Goal: Task Accomplishment & Management: Manage account settings

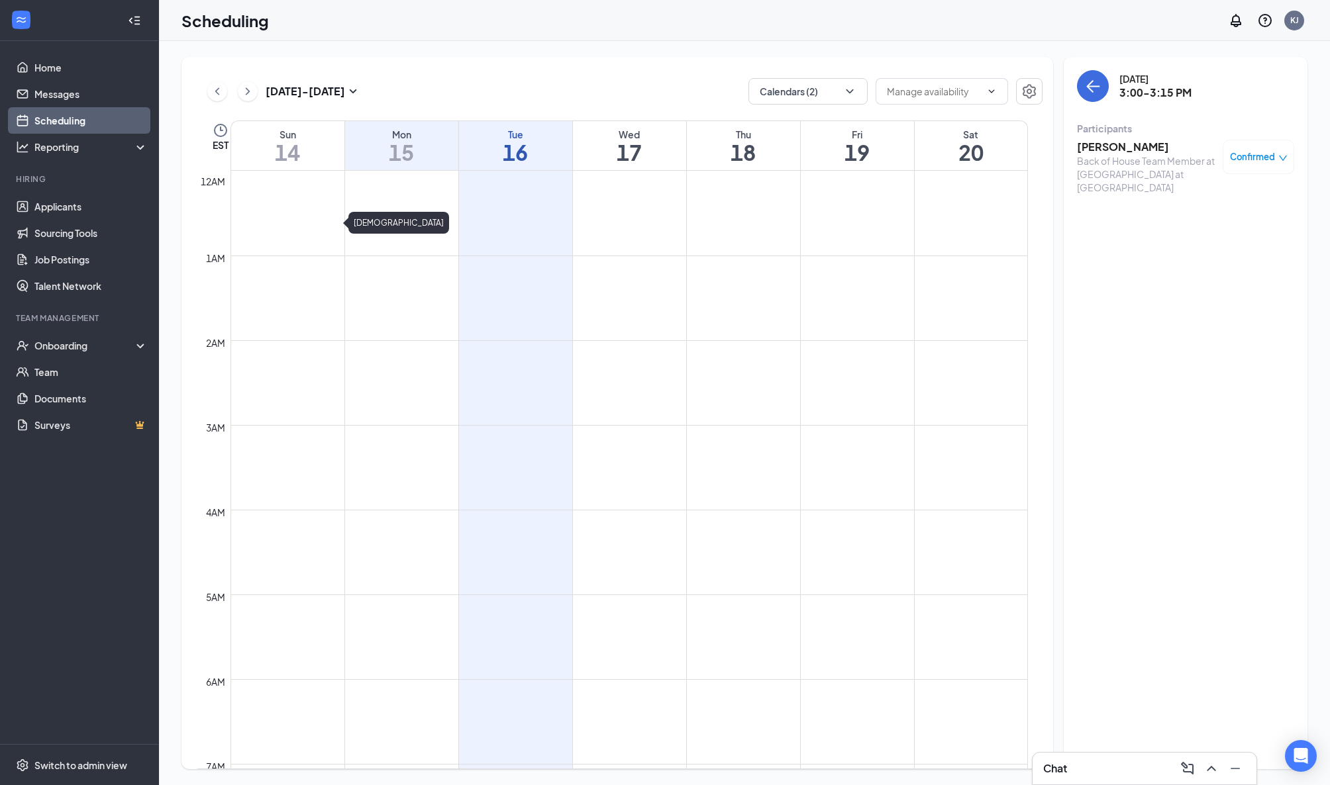
scroll to position [838, 0]
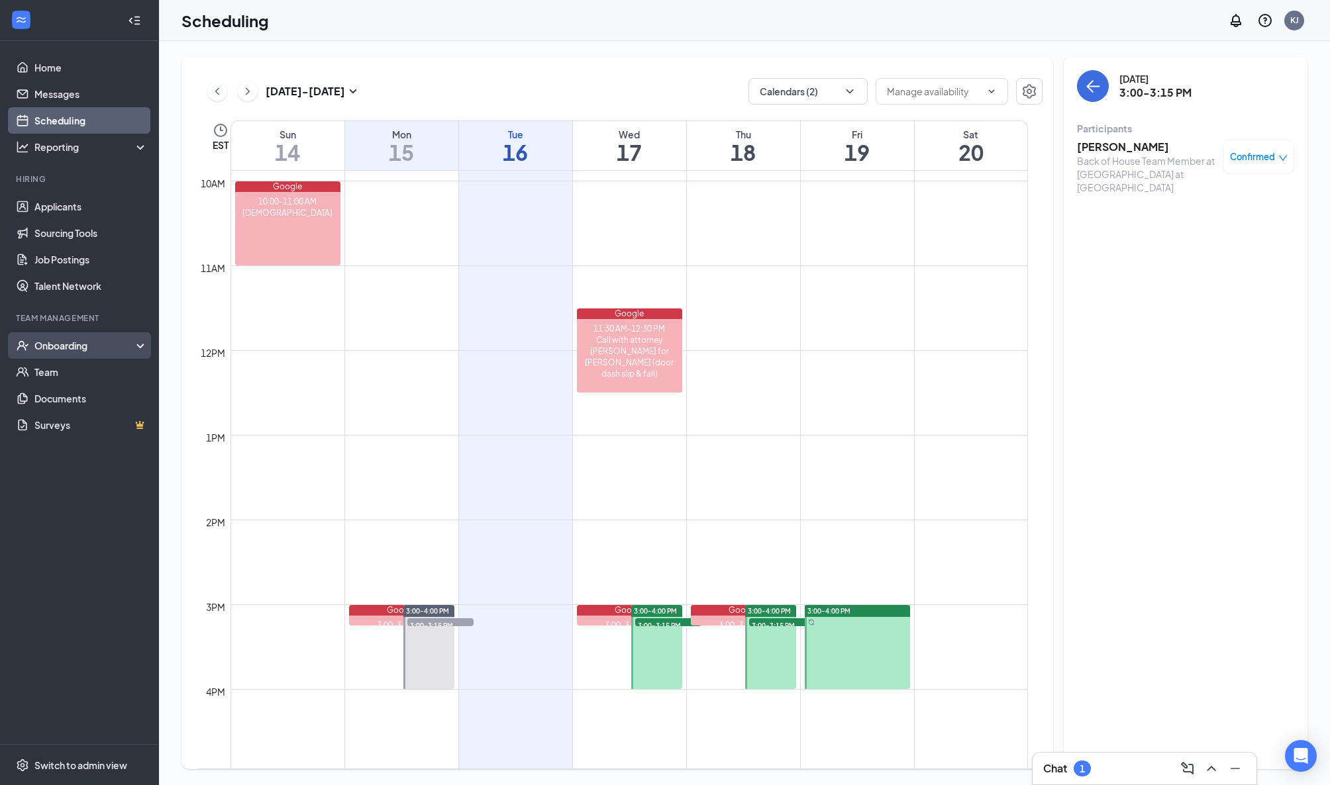
click at [56, 350] on div "Onboarding" at bounding box center [85, 345] width 102 height 13
click at [54, 369] on link "Overview" at bounding box center [90, 372] width 113 height 26
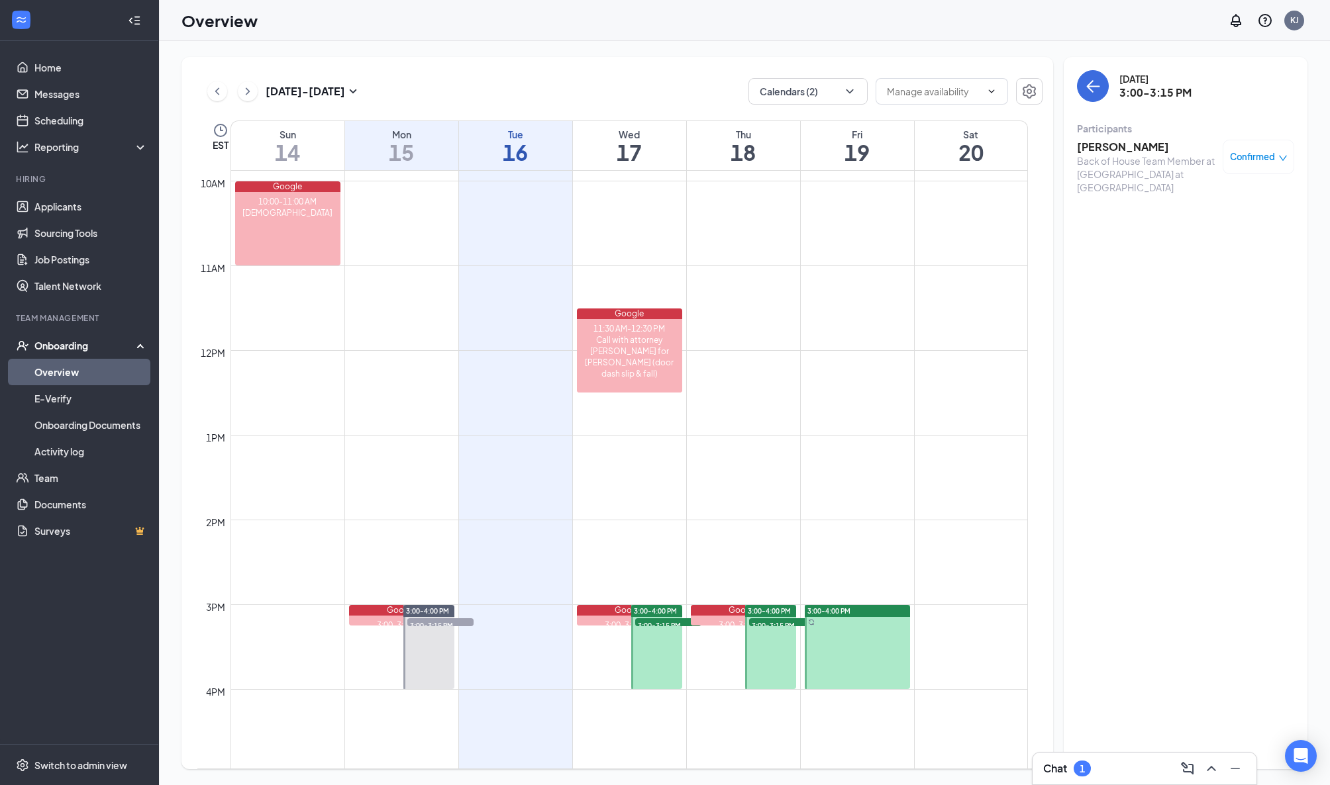
click at [64, 369] on link "Overview" at bounding box center [90, 372] width 113 height 26
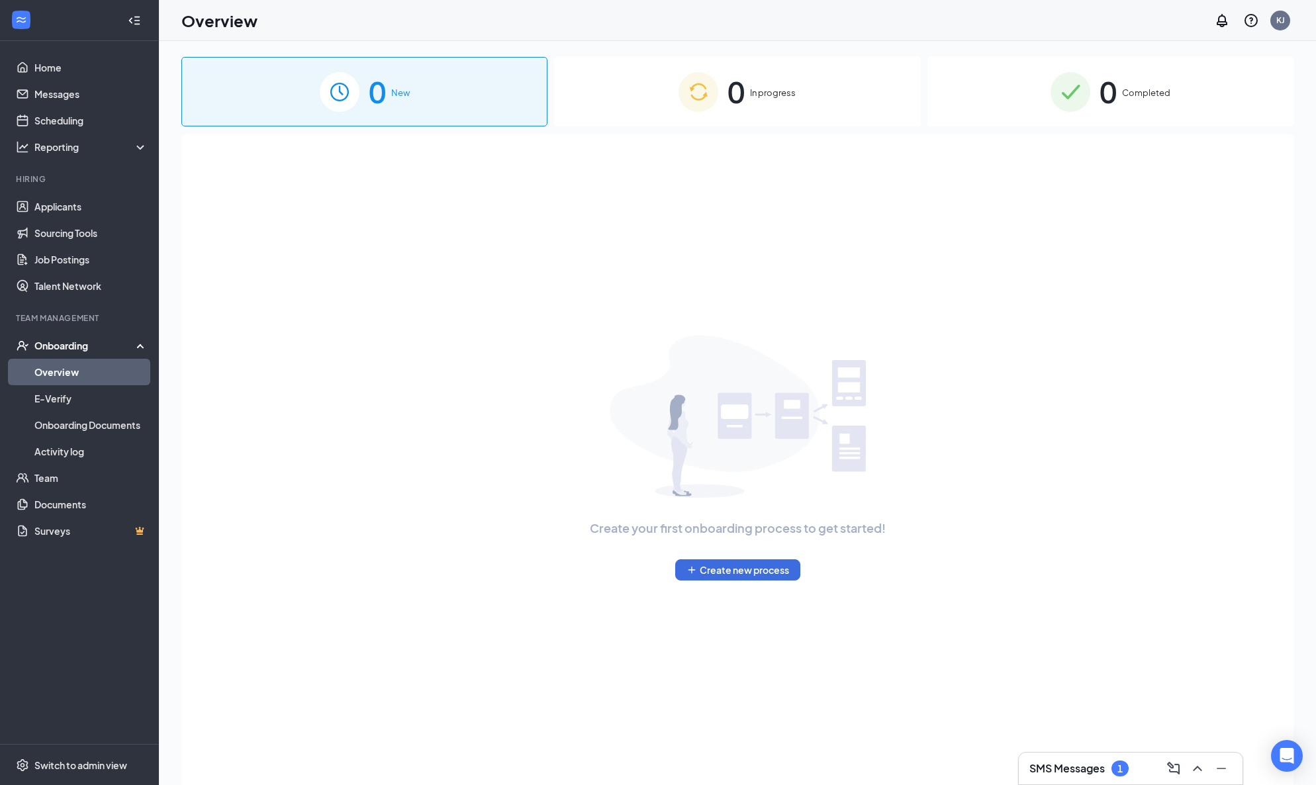
click at [1121, 769] on div "1" at bounding box center [1120, 768] width 5 height 11
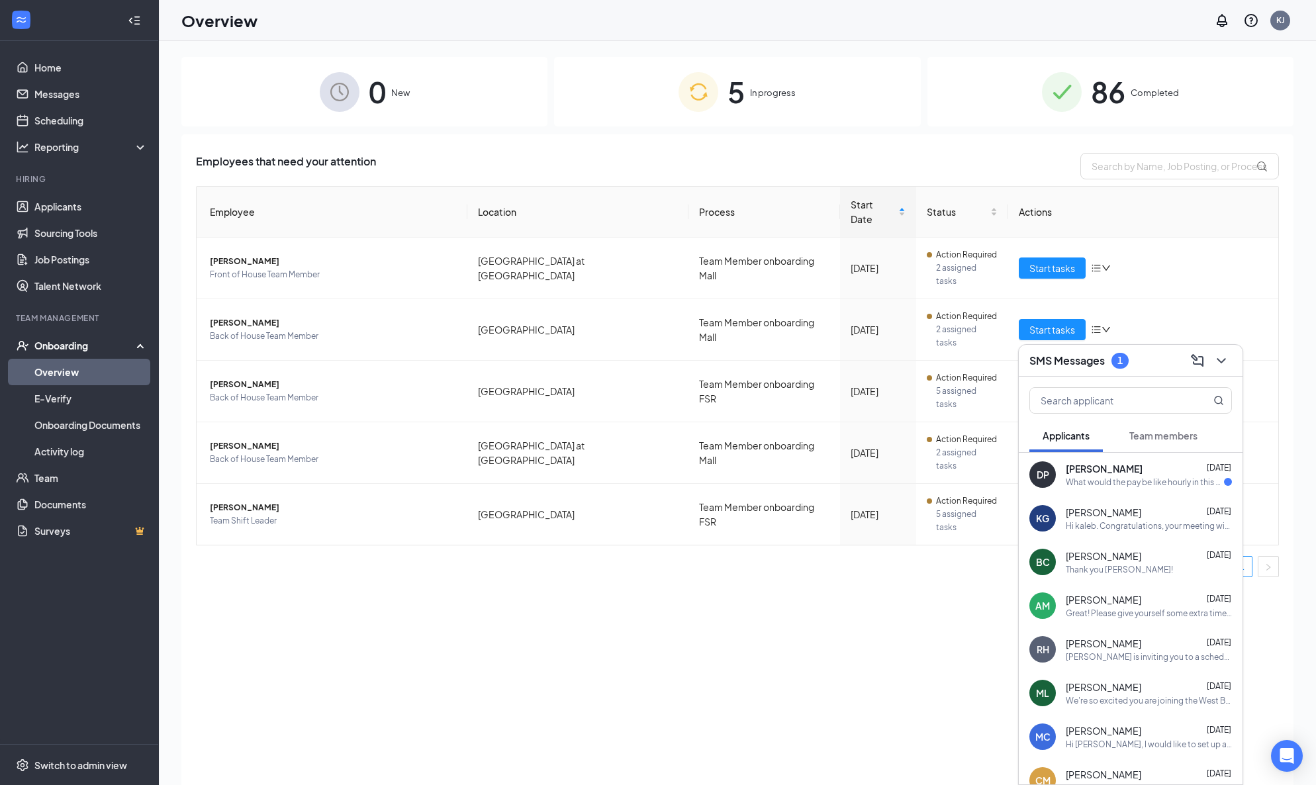
click at [1144, 480] on div "What would the pay be like hourly in this position?" at bounding box center [1145, 482] width 158 height 11
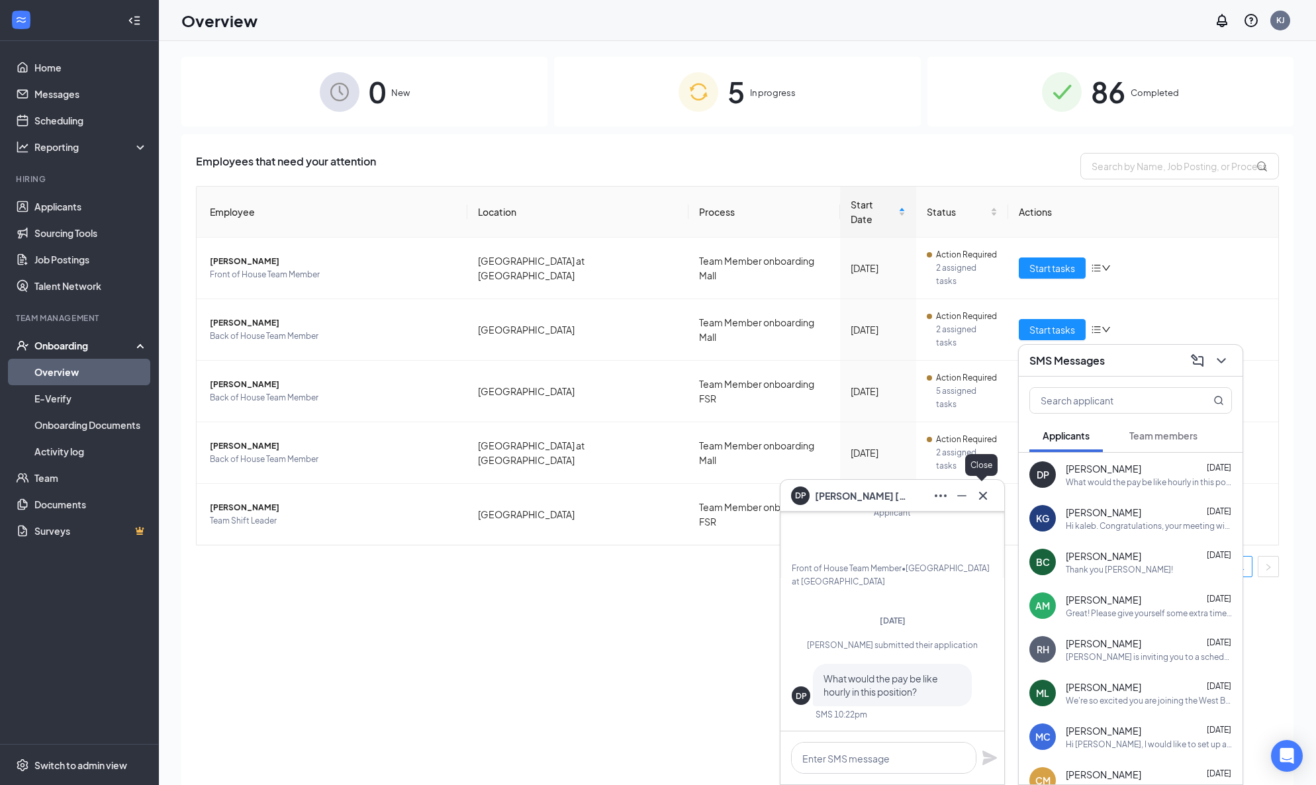
click at [989, 499] on icon "Cross" at bounding box center [983, 496] width 16 height 16
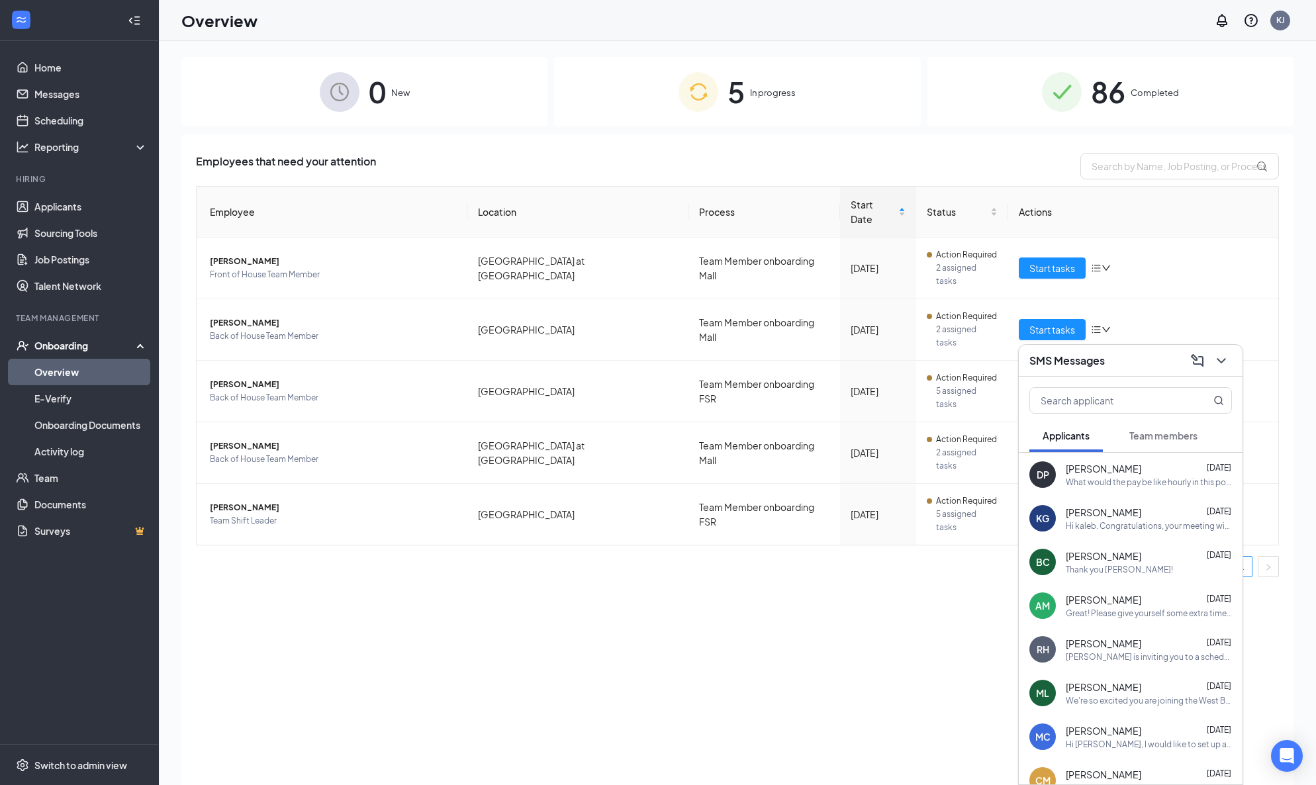
click at [340, 514] on div "Employee Location Process Start Date Status Actions Juliette Shay Front of Hous…" at bounding box center [737, 387] width 1083 height 402
click at [1041, 261] on span "Start tasks" at bounding box center [1053, 268] width 46 height 15
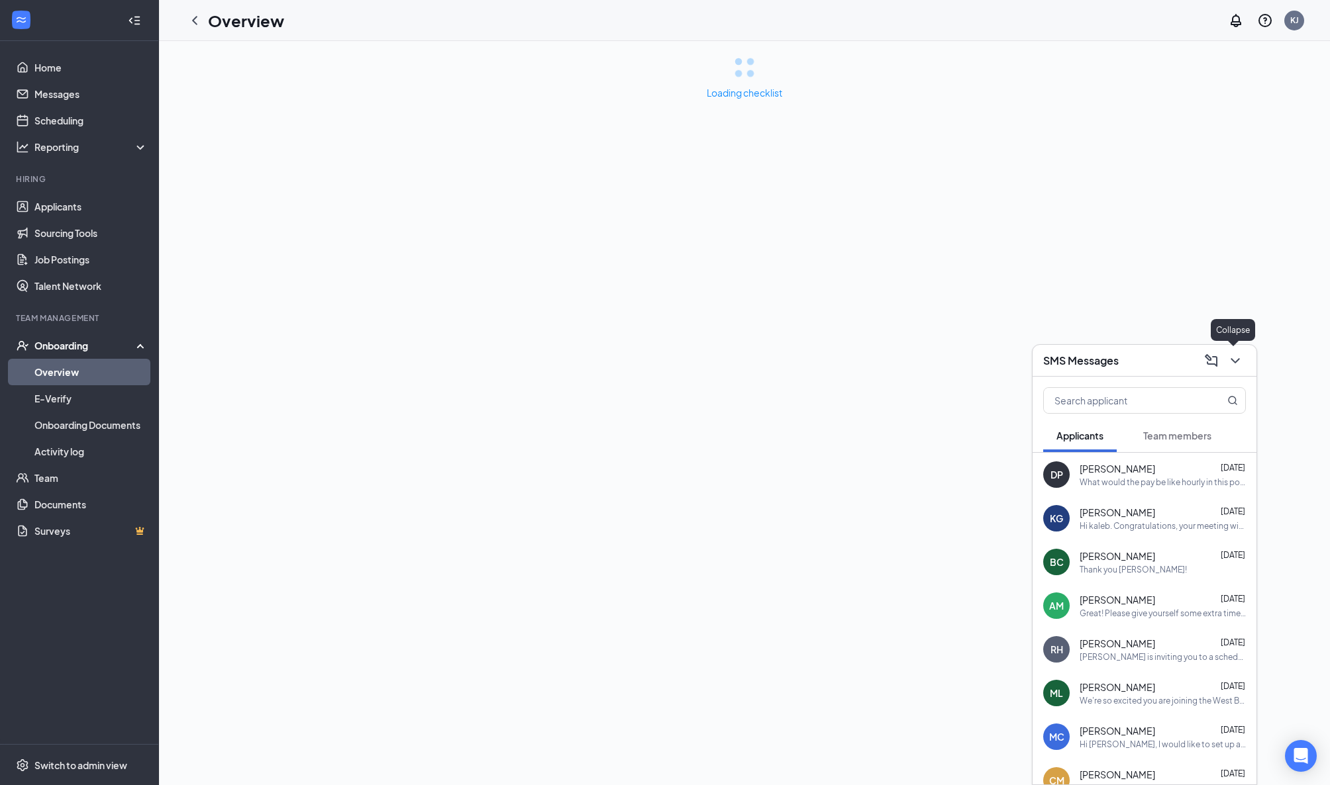
click at [1235, 362] on icon "ChevronDown" at bounding box center [1234, 360] width 9 height 5
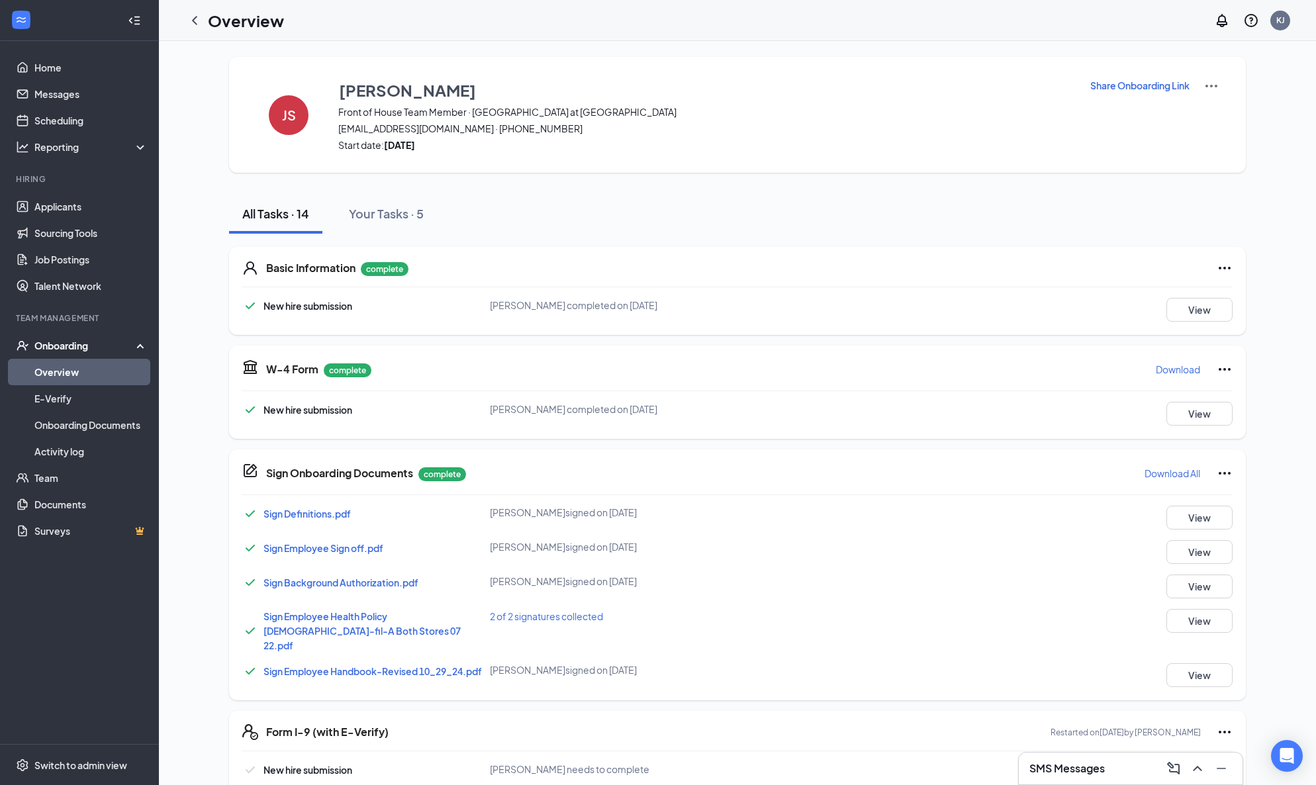
scroll to position [332, 0]
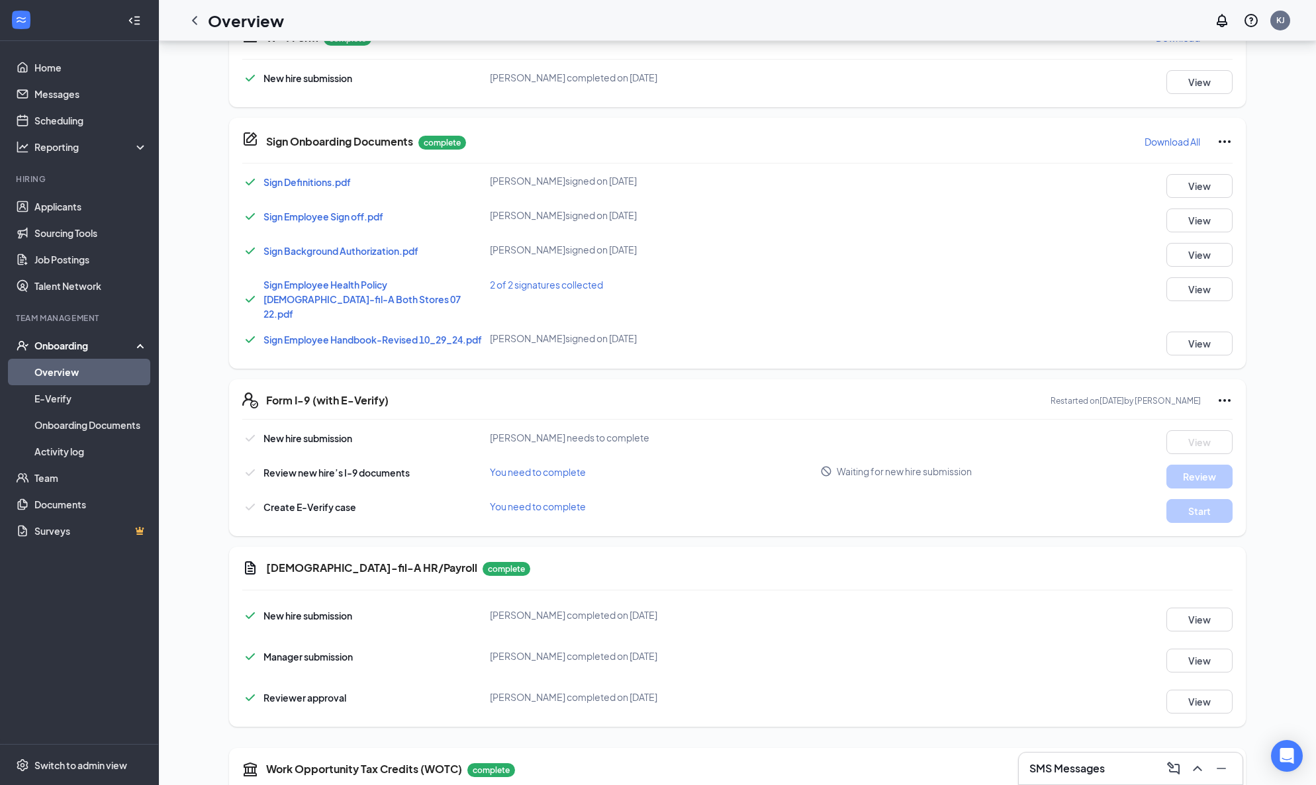
click at [1226, 393] on icon "Ellipses" at bounding box center [1225, 401] width 16 height 16
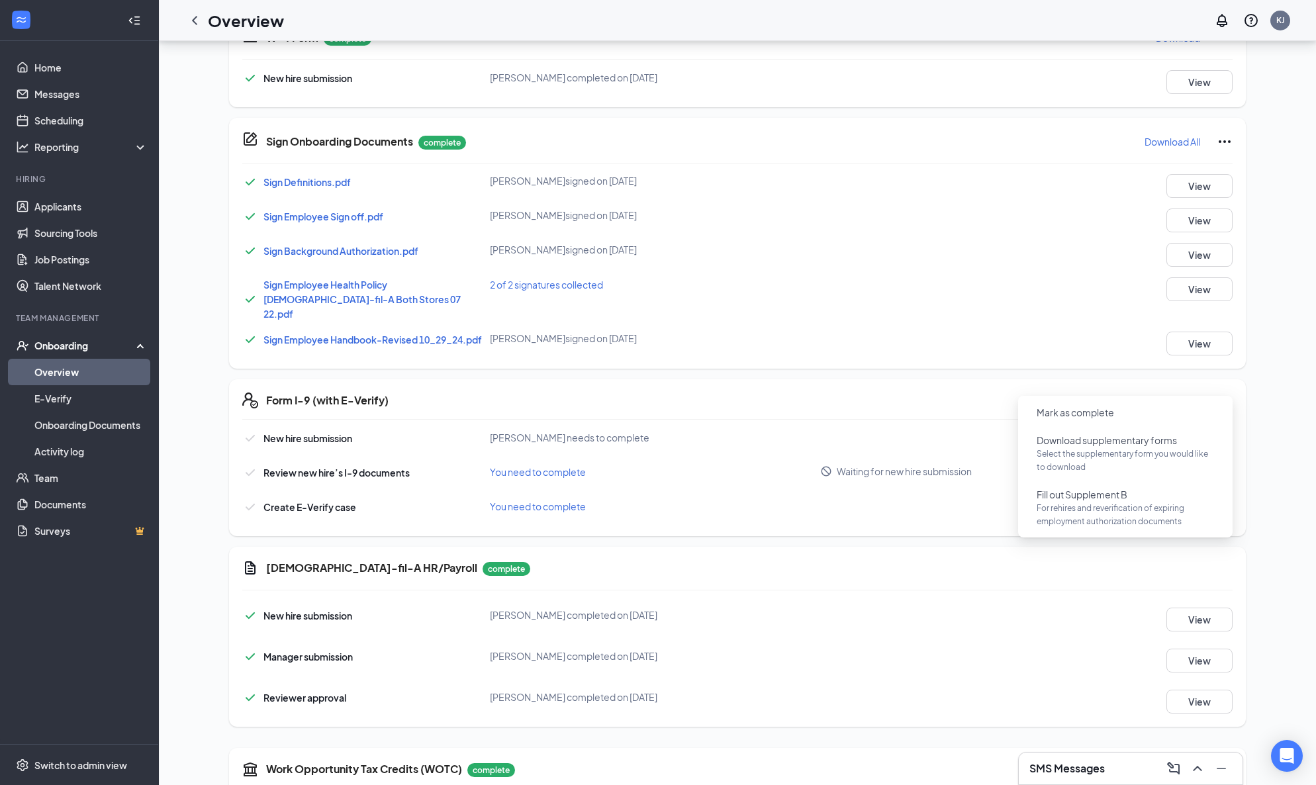
click at [1226, 393] on icon "Ellipses" at bounding box center [1225, 401] width 16 height 16
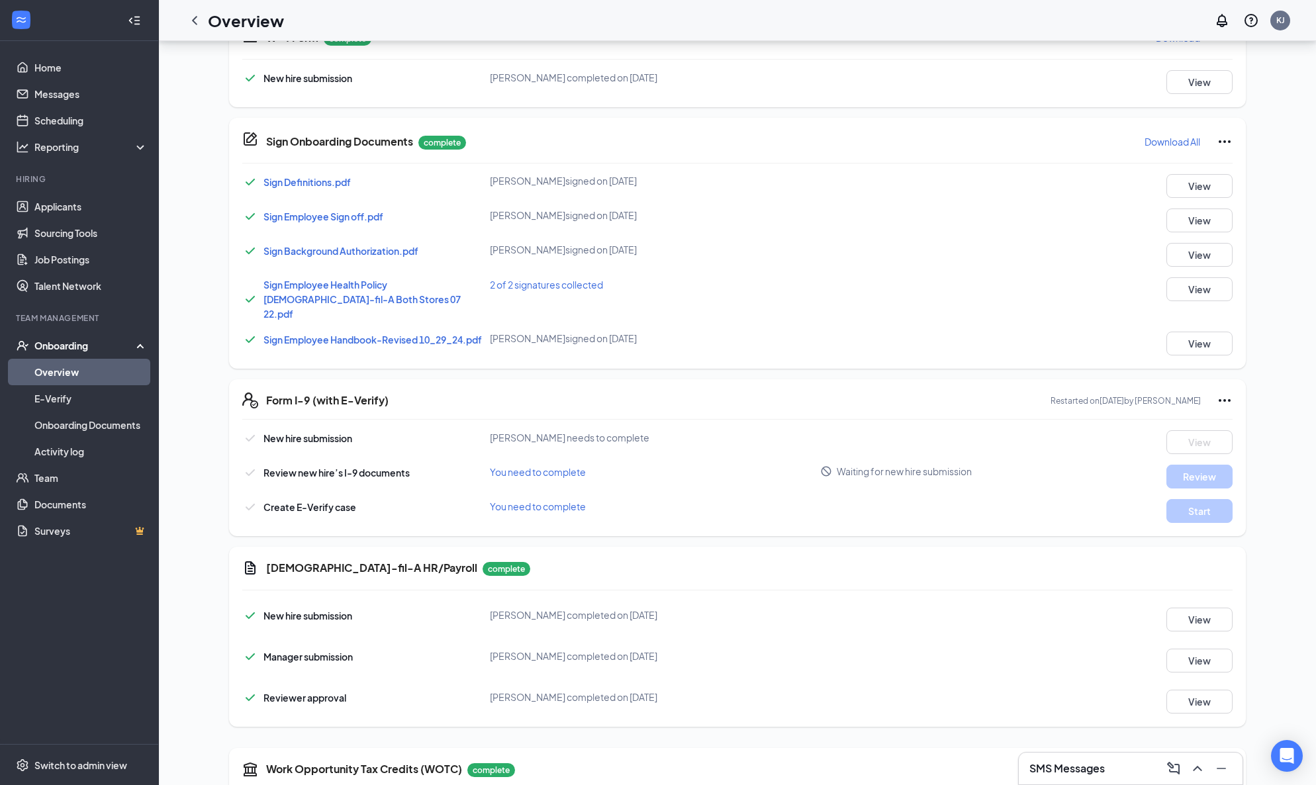
click at [662, 499] on div "Create E-Verify case You need to complete Start" at bounding box center [737, 511] width 991 height 24
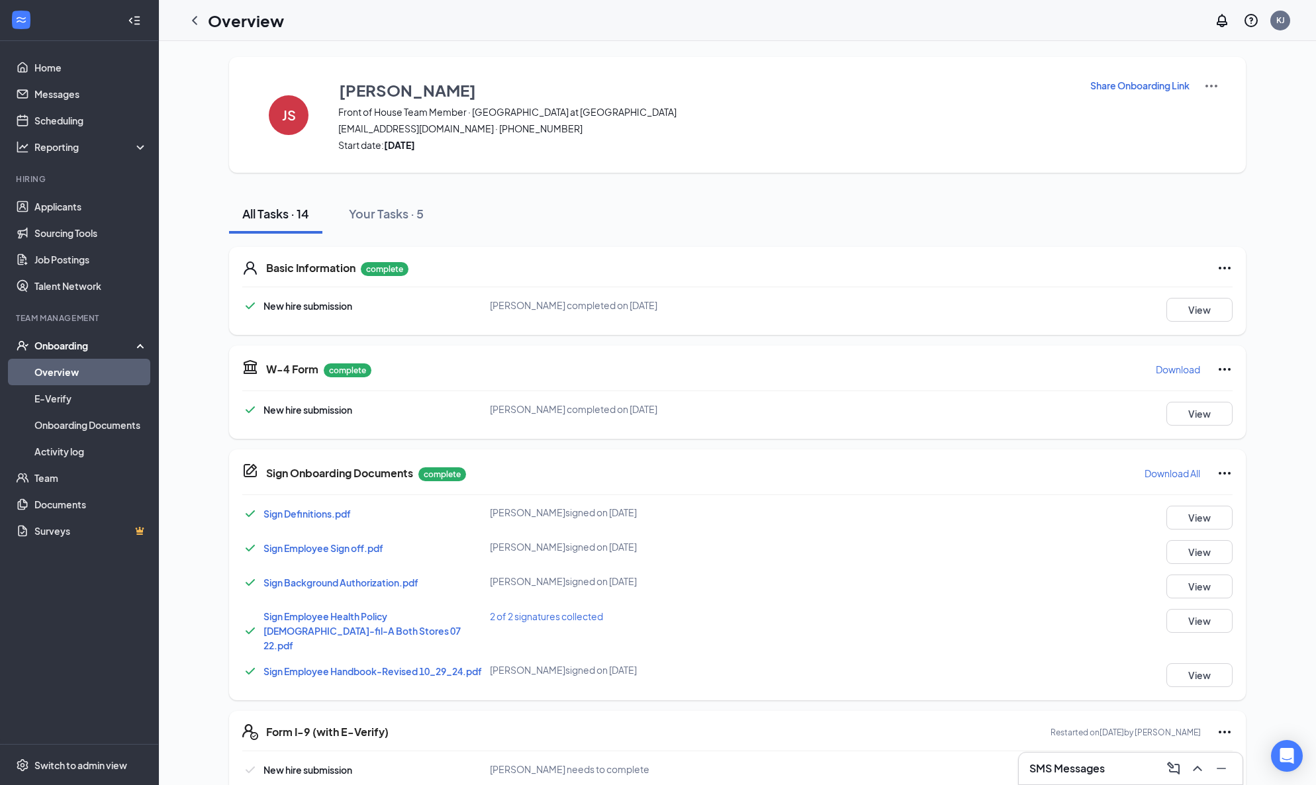
click at [1214, 87] on img at bounding box center [1212, 86] width 16 height 16
click at [1171, 88] on p "Share Onboarding Link" at bounding box center [1140, 85] width 99 height 13
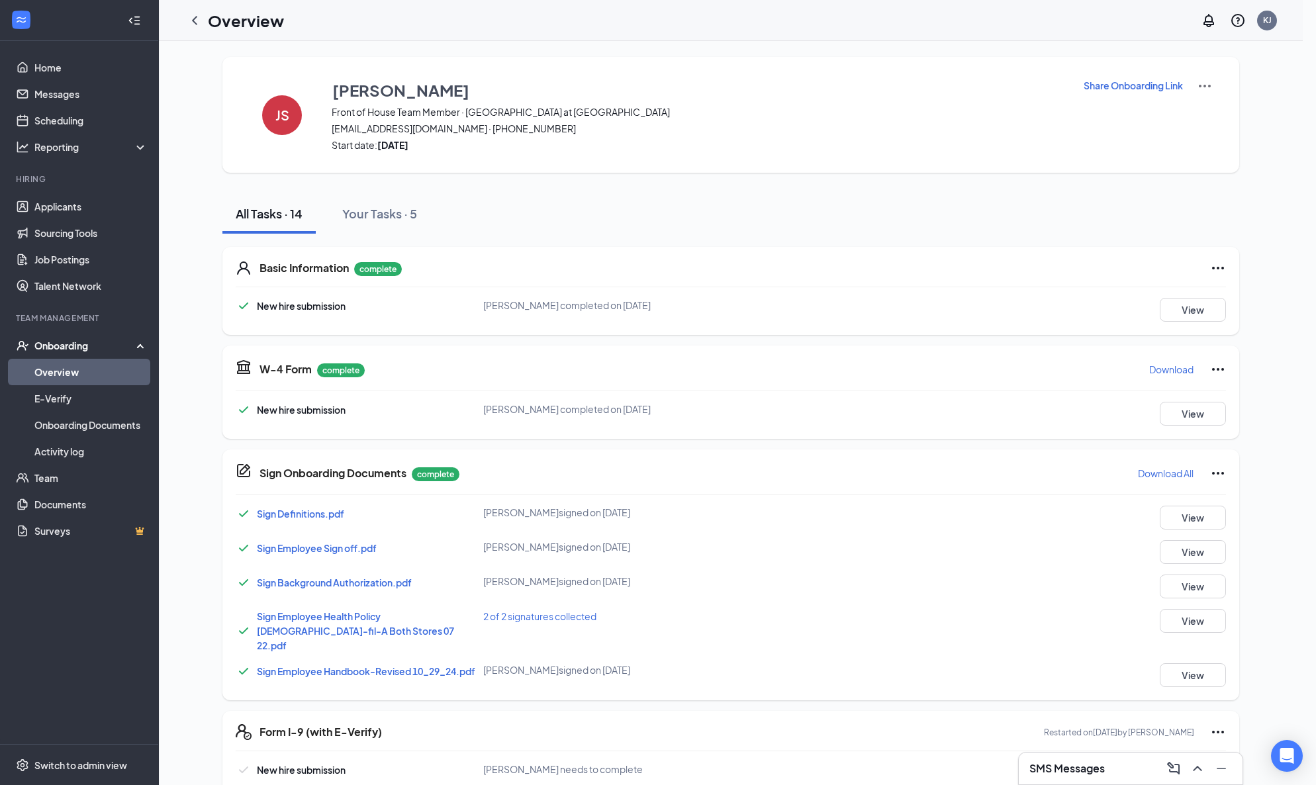
type textarea "Hi Juliette, This is a gentle reminder to complete your onboarding before your …"
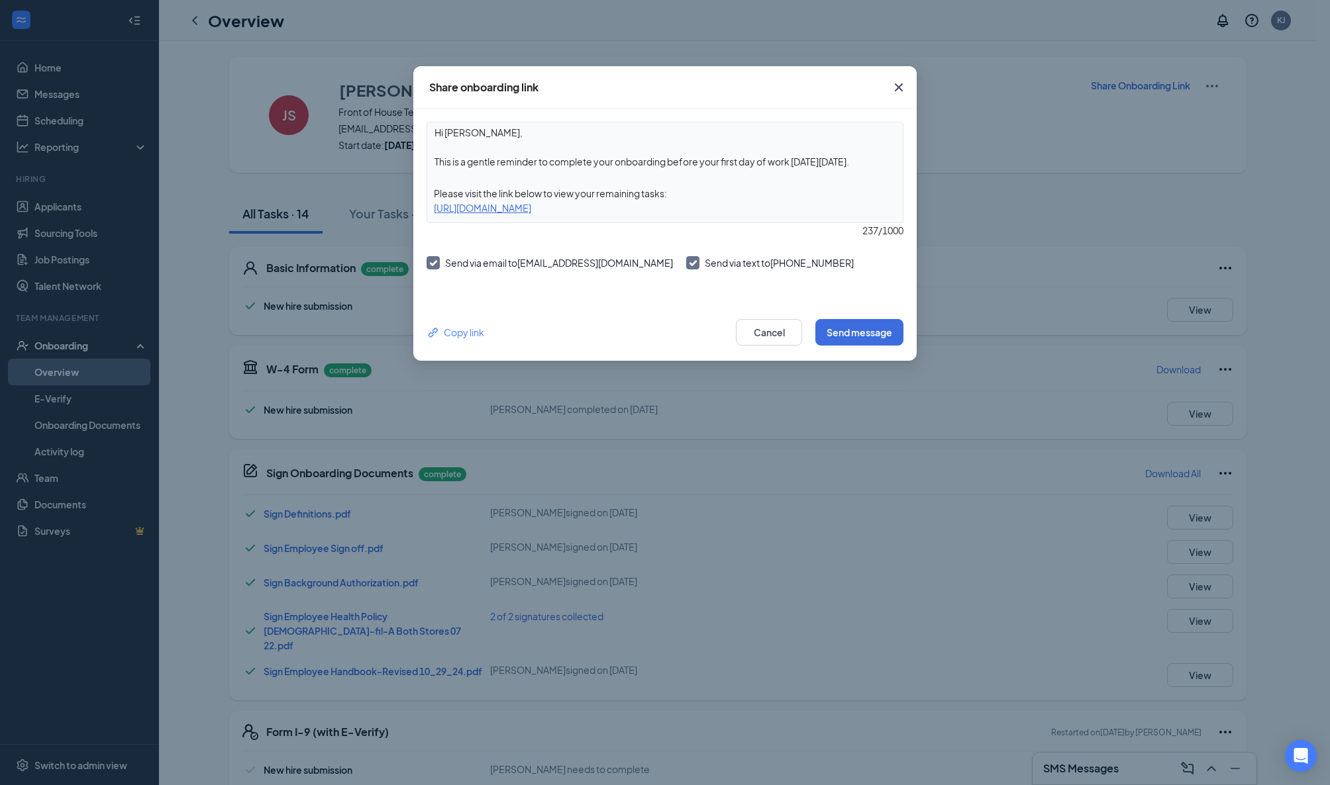
click at [629, 208] on div "https://www.workstream.us/j/onboarding/b13501c9/employee?locale=en" at bounding box center [664, 208] width 475 height 15
click at [438, 210] on div "https://www.workstream.us/j/onboarding/b13501c9/employee?locale=en" at bounding box center [664, 208] width 475 height 15
drag, startPoint x: 433, startPoint y: 209, endPoint x: 768, endPoint y: 216, distance: 335.1
click at [768, 216] on div "Hi Juliette, This is a gentle reminder to complete your onboarding before your …" at bounding box center [664, 172] width 477 height 101
copy div "https://www.workstream.us/j/onboarding/b13501c9/employee?locale=en"
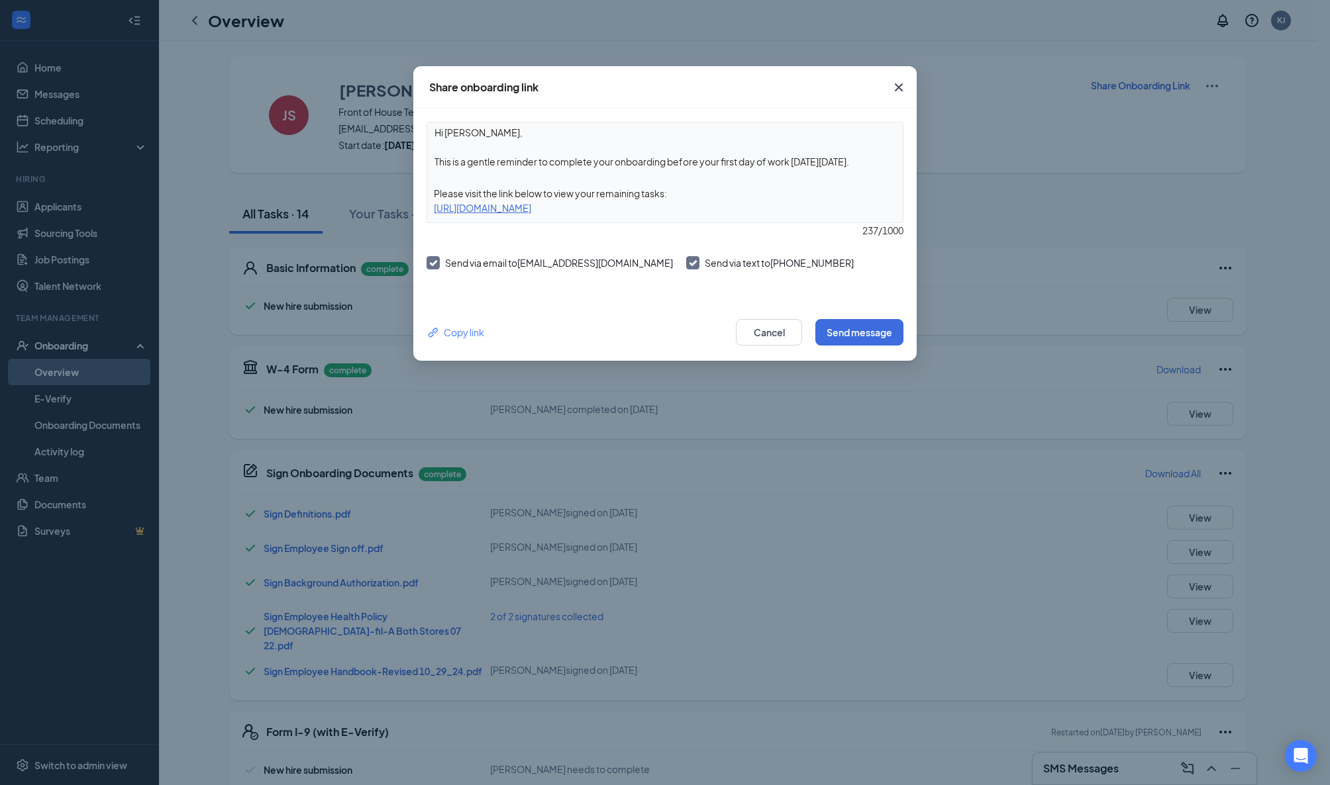
click at [899, 85] on icon "Cross" at bounding box center [899, 87] width 16 height 16
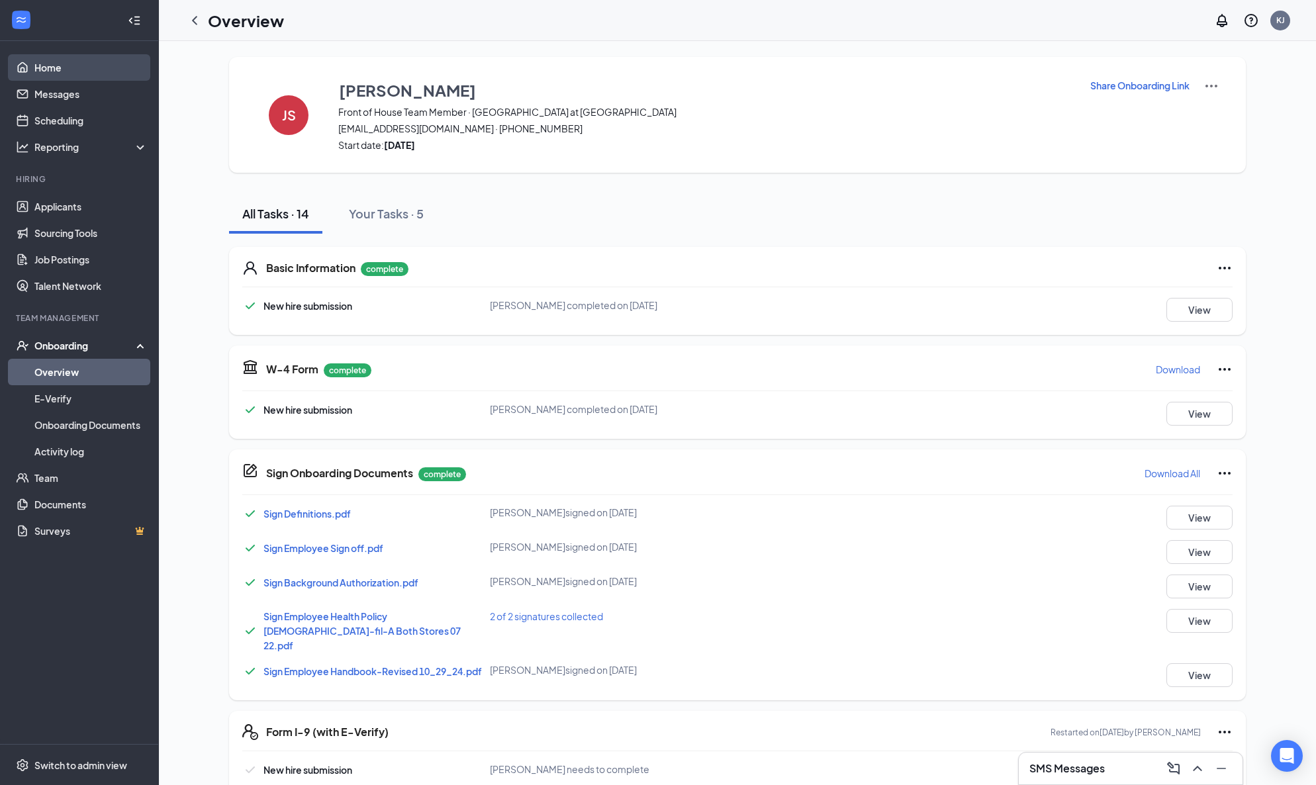
click at [62, 67] on link "Home" at bounding box center [90, 67] width 113 height 26
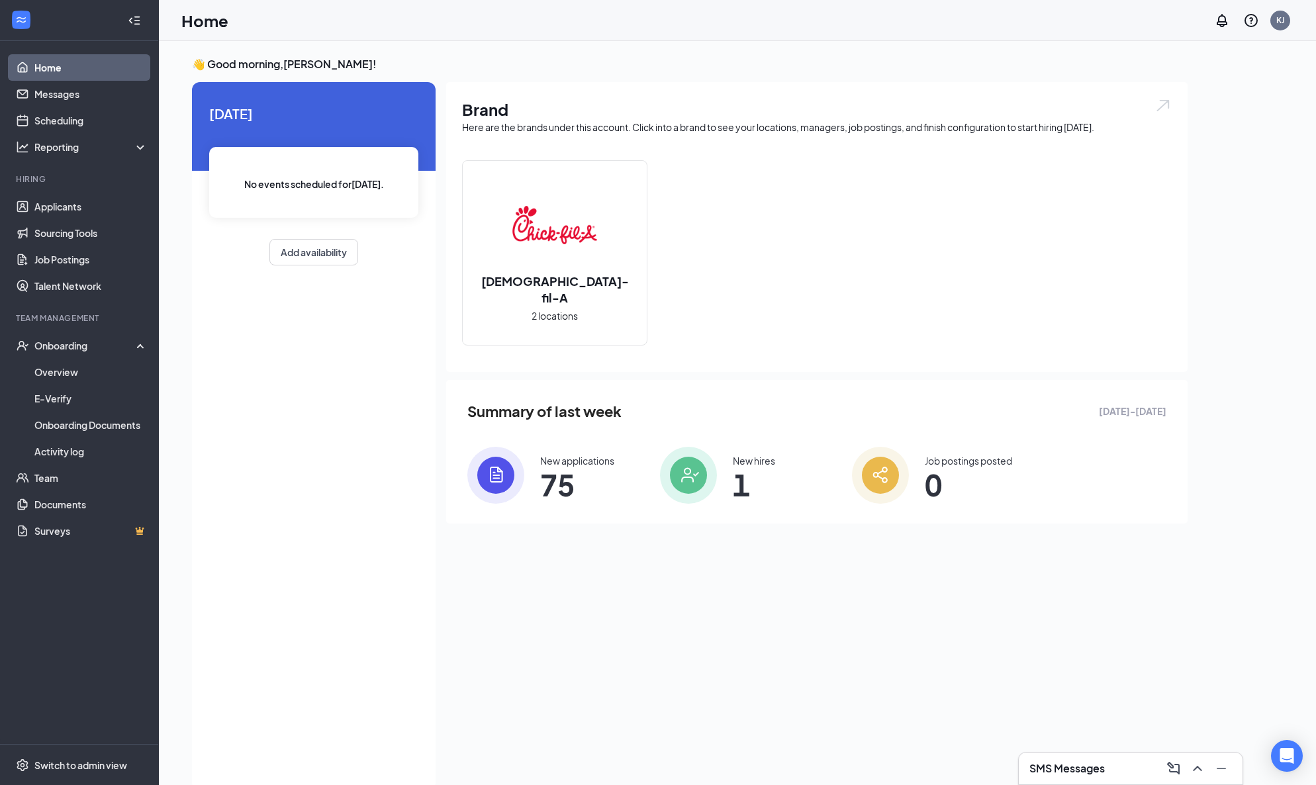
click at [72, 72] on link "Home" at bounding box center [90, 67] width 113 height 26
click at [61, 371] on link "Overview" at bounding box center [90, 372] width 113 height 26
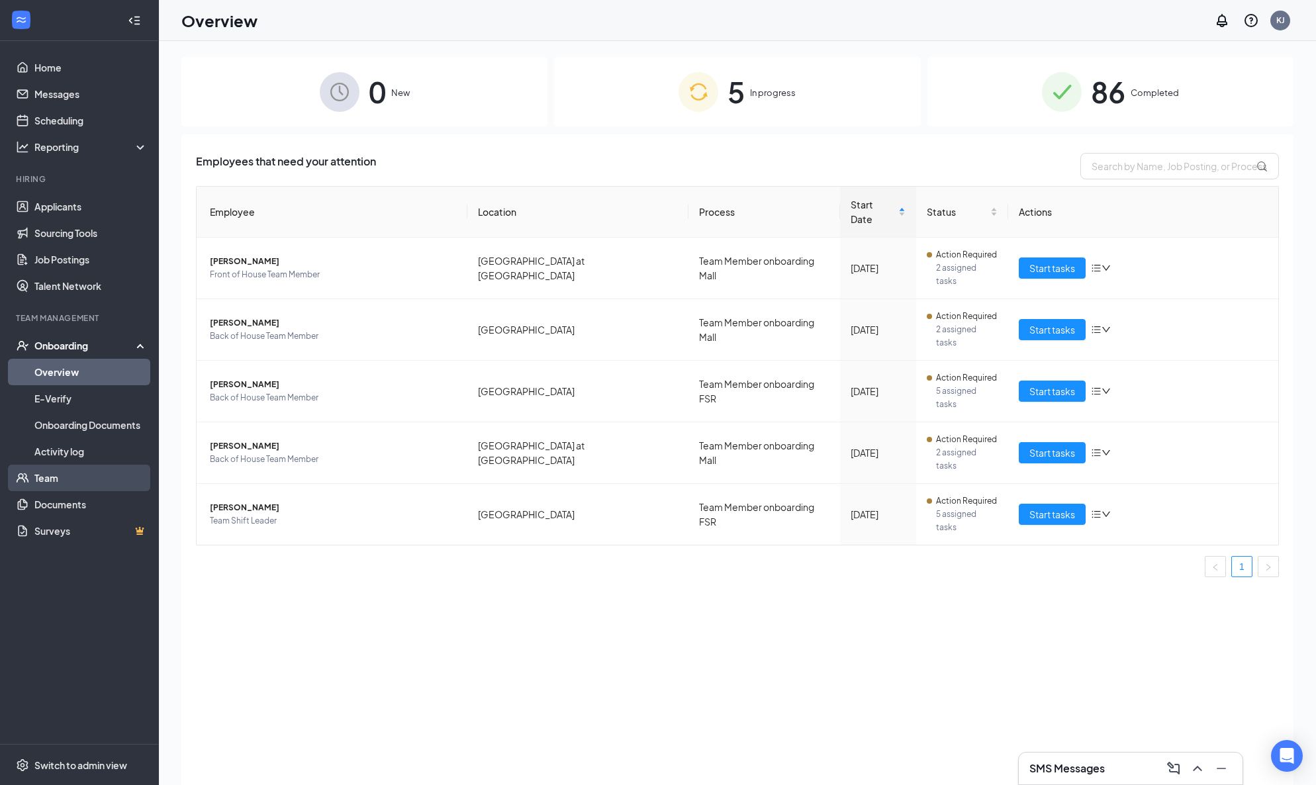
click at [45, 477] on link "Team" at bounding box center [90, 478] width 113 height 26
